Goal: Task Accomplishment & Management: Manage account settings

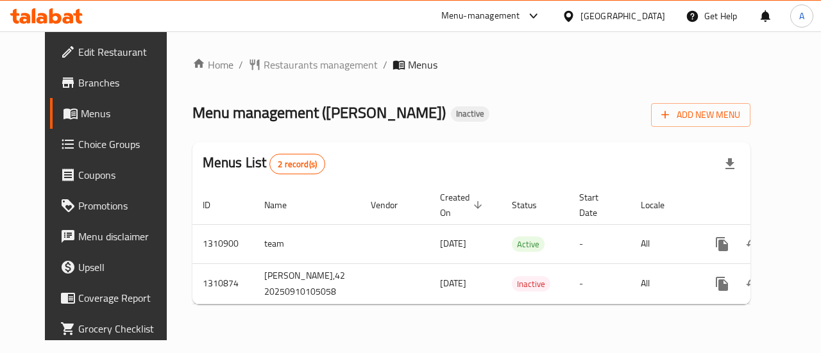
click at [809, 250] on icon "enhanced table" at bounding box center [815, 245] width 12 height 12
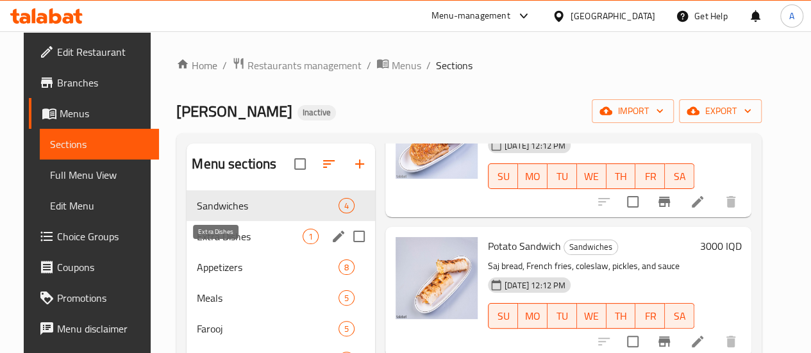
click at [216, 244] on span "Extra Dishes" at bounding box center [250, 236] width 106 height 15
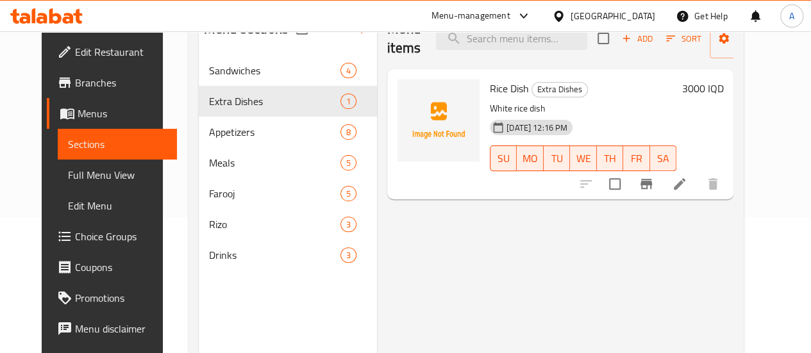
scroll to position [115, 0]
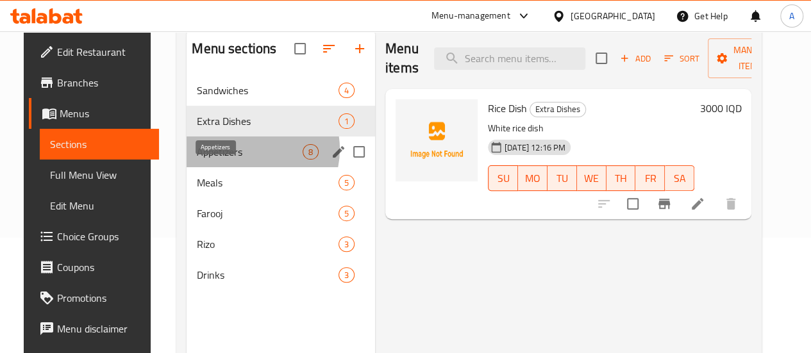
click at [235, 160] on span "Appetizers" at bounding box center [250, 151] width 106 height 15
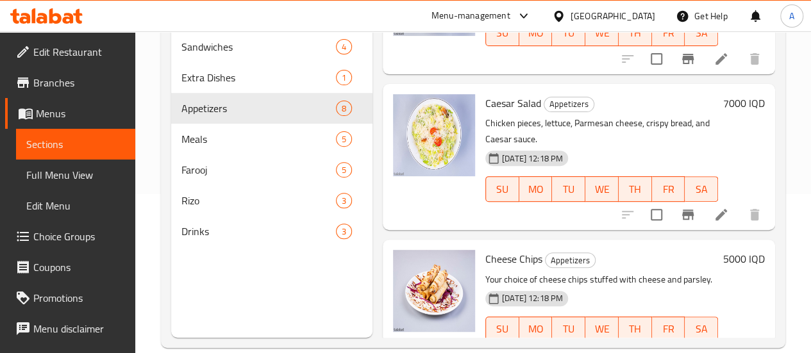
scroll to position [180, 0]
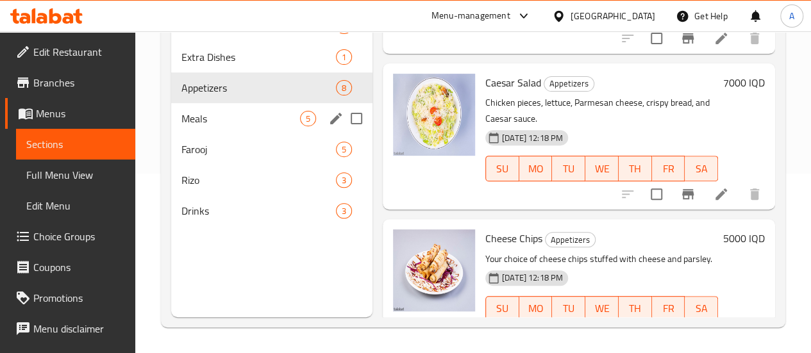
click at [236, 126] on span "Meals" at bounding box center [241, 118] width 119 height 15
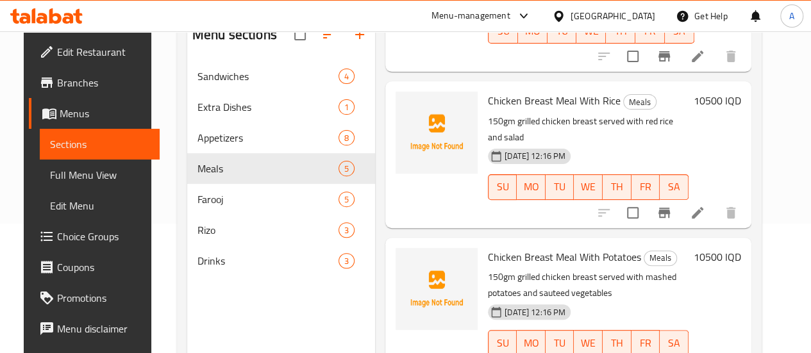
scroll to position [180, 0]
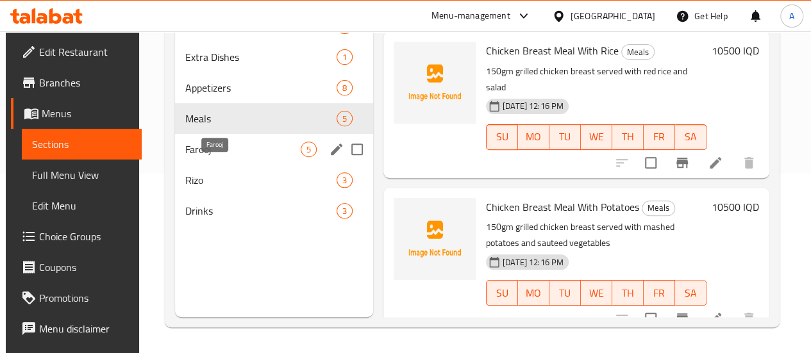
click at [201, 157] on span "Farooj" at bounding box center [242, 149] width 115 height 15
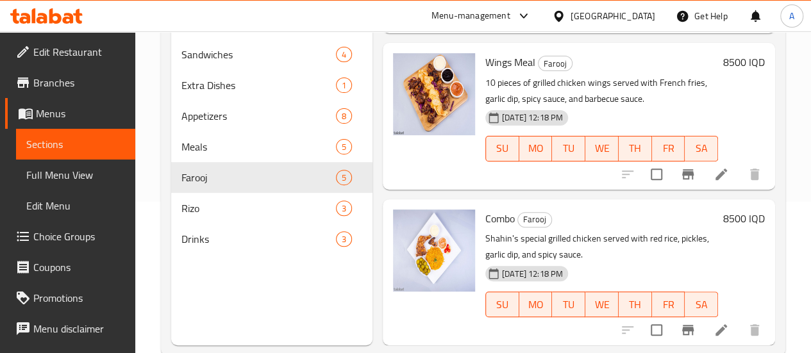
scroll to position [180, 0]
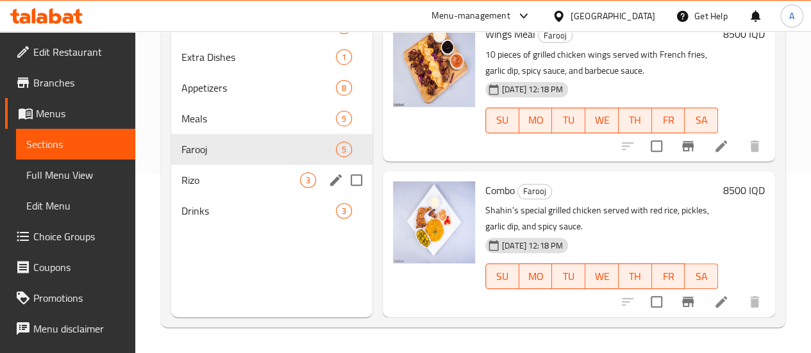
click at [219, 188] on span "Rizo" at bounding box center [241, 180] width 119 height 15
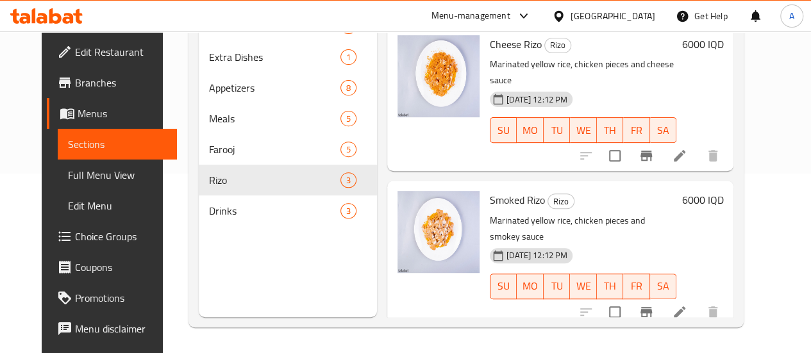
scroll to position [118, 0]
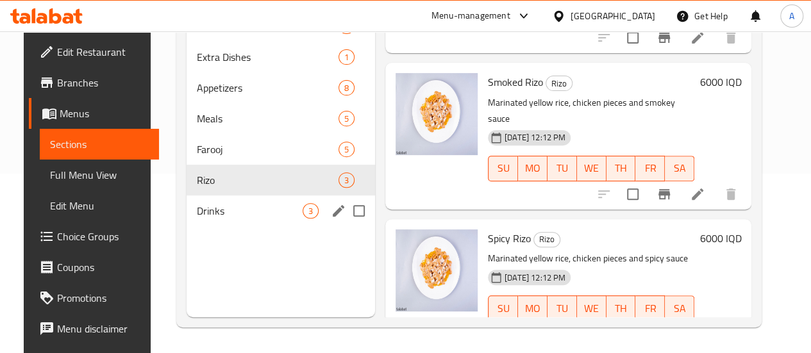
click at [242, 219] on span "Drinks" at bounding box center [250, 210] width 106 height 15
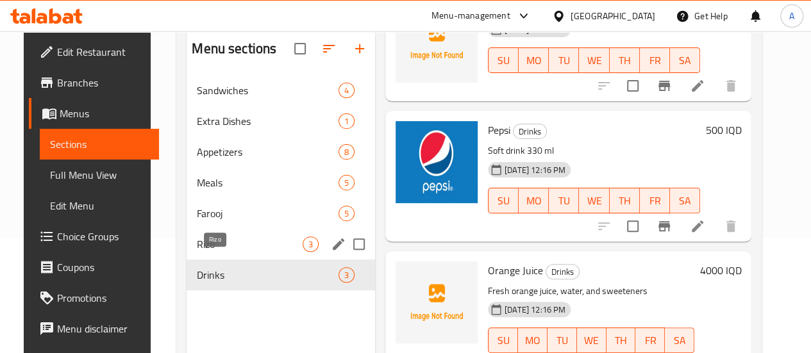
click at [211, 252] on span "Rizo" at bounding box center [250, 244] width 106 height 15
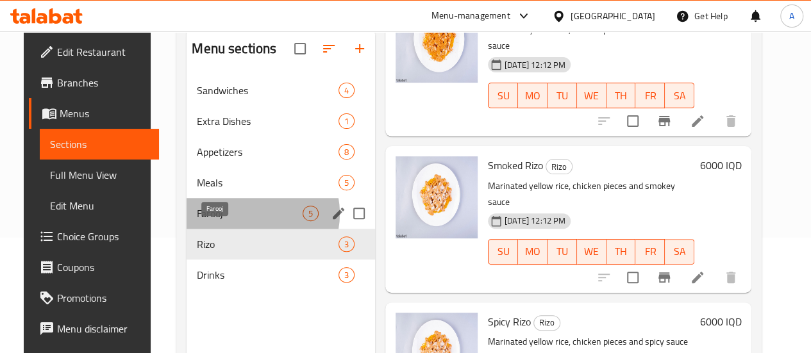
click at [235, 221] on span "Farooj" at bounding box center [250, 213] width 106 height 15
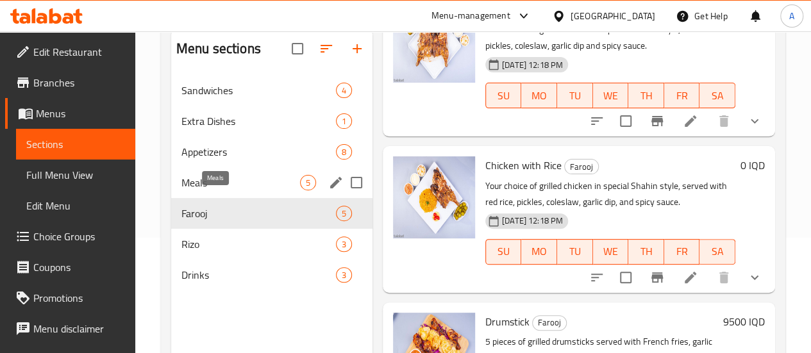
click at [221, 191] on span "Meals" at bounding box center [241, 182] width 119 height 15
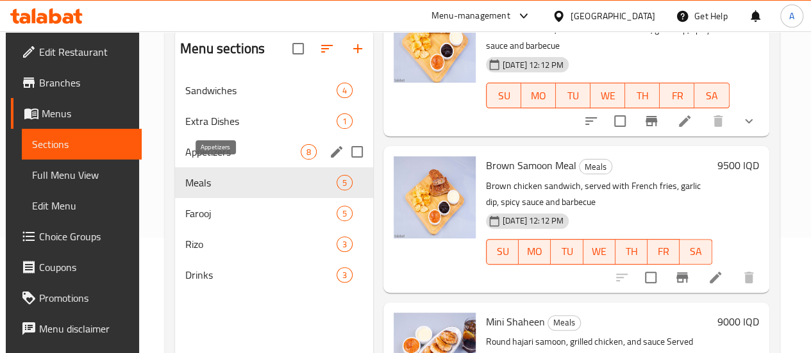
click at [195, 160] on span "Appetizers" at bounding box center [242, 151] width 115 height 15
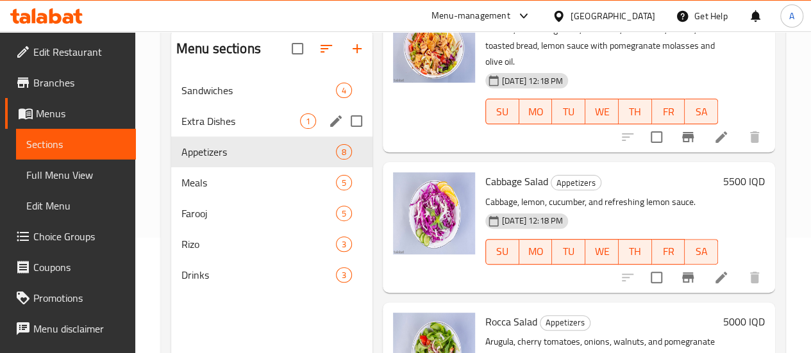
click at [208, 137] on div "Extra Dishes 1" at bounding box center [271, 121] width 201 height 31
